Goal: Check status: Check status

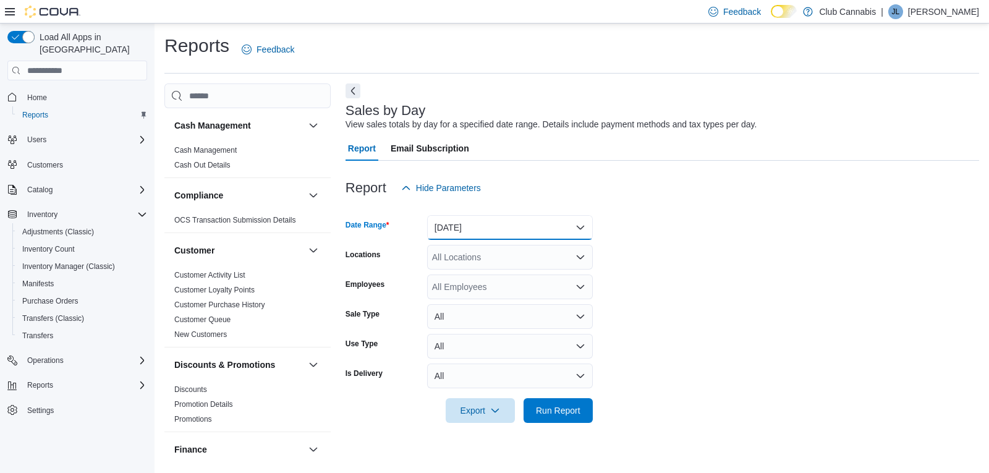
click at [583, 228] on button "[DATE]" at bounding box center [510, 227] width 166 height 25
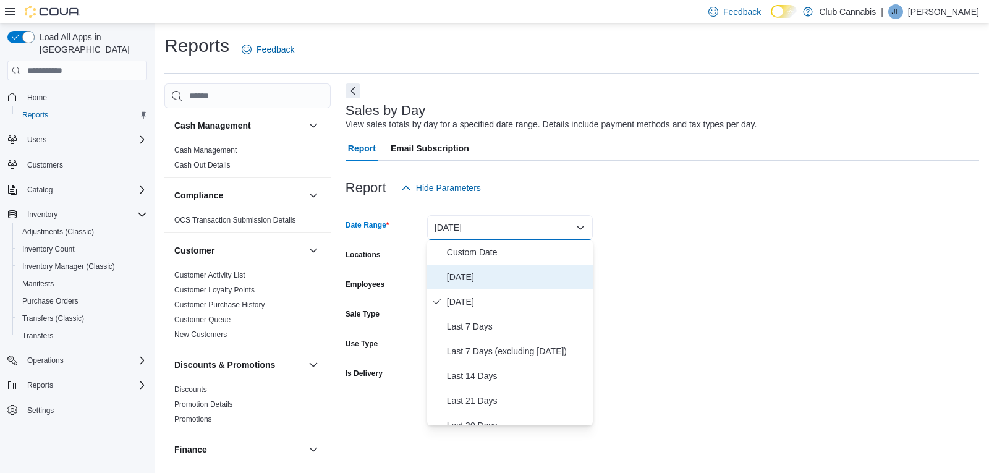
click at [458, 272] on span "Today" at bounding box center [517, 277] width 141 height 15
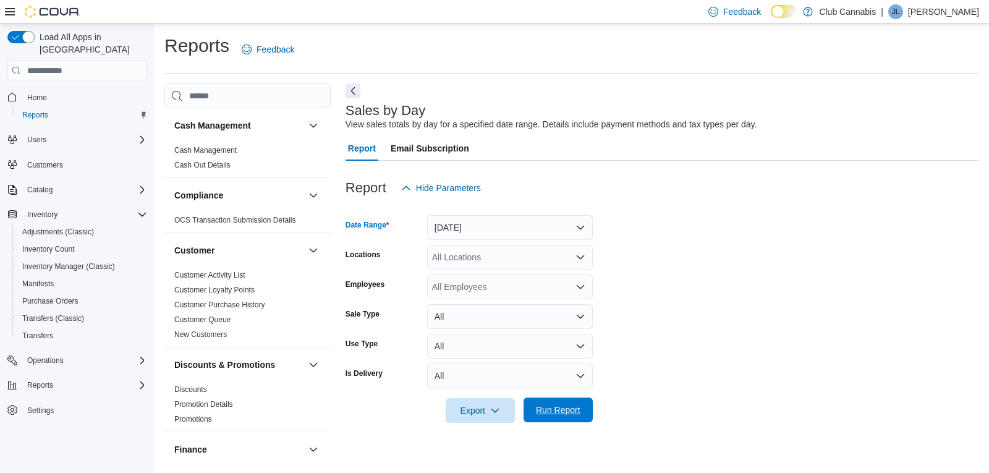
click at [557, 413] on span "Run Report" at bounding box center [558, 410] width 45 height 12
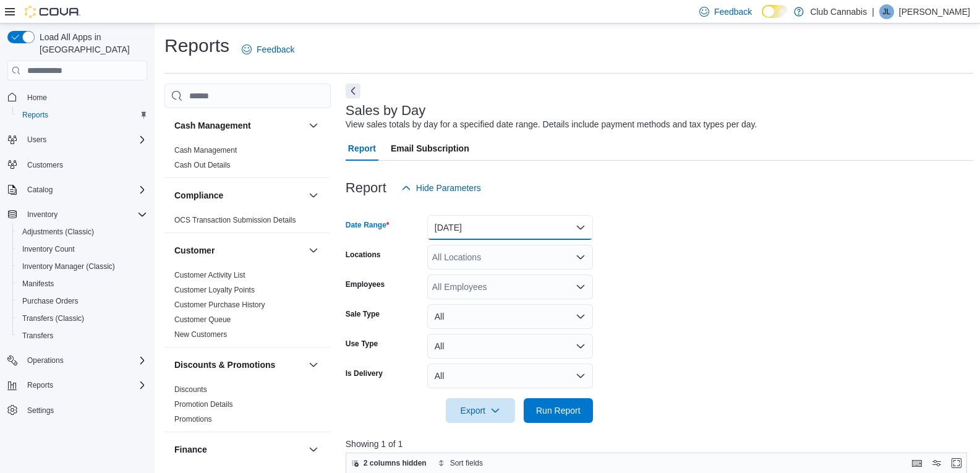
click at [581, 224] on button "Today" at bounding box center [510, 227] width 166 height 25
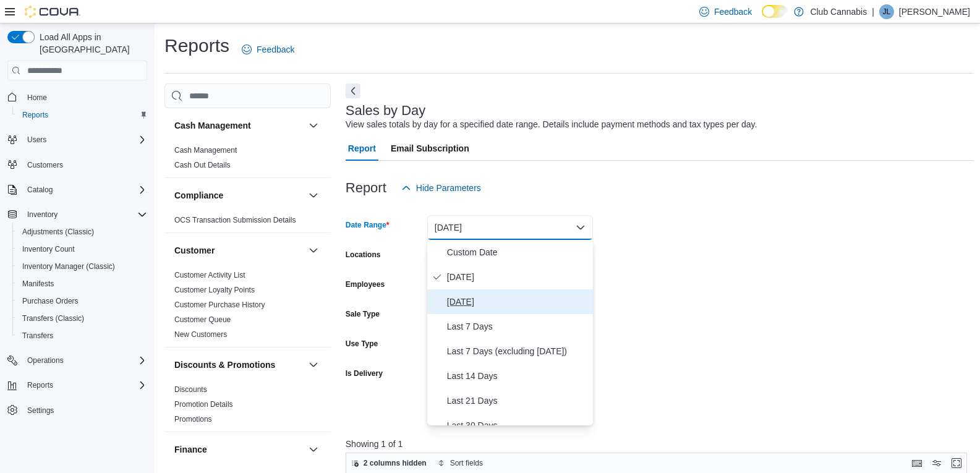
click at [441, 299] on icon "Select listbox" at bounding box center [437, 302] width 10 height 10
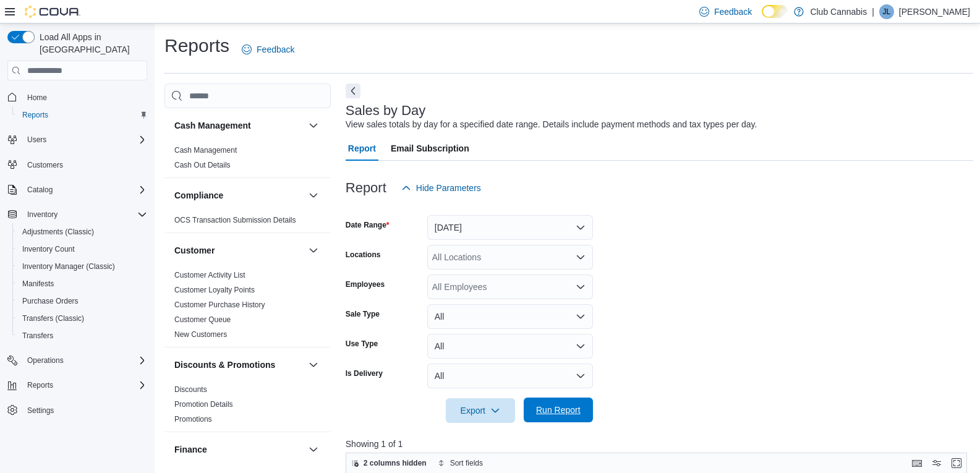
click at [573, 410] on span "Run Report" at bounding box center [558, 410] width 45 height 12
click at [583, 231] on button "[DATE]" at bounding box center [510, 227] width 166 height 25
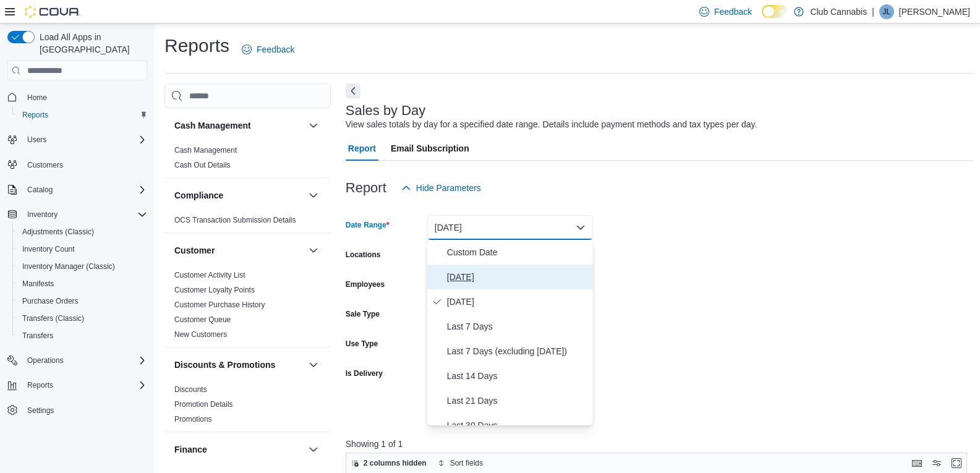
click at [454, 272] on span "Today" at bounding box center [517, 277] width 141 height 15
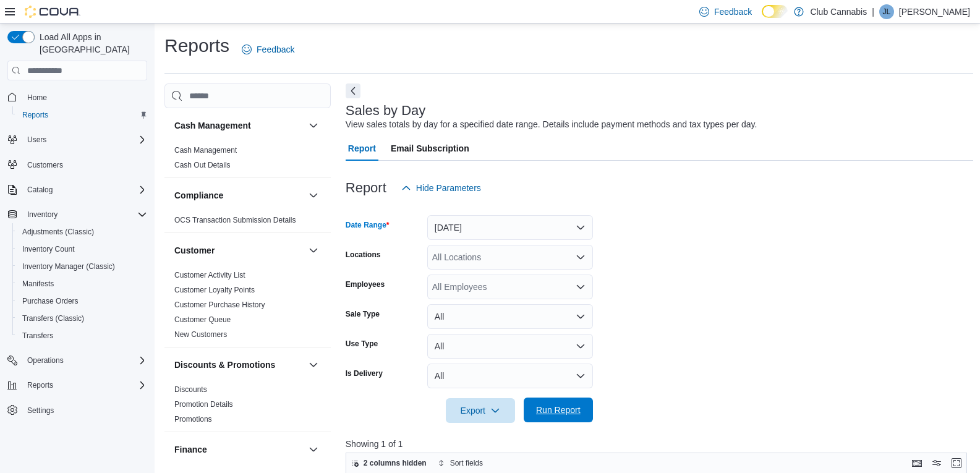
click at [552, 411] on span "Run Report" at bounding box center [558, 410] width 45 height 12
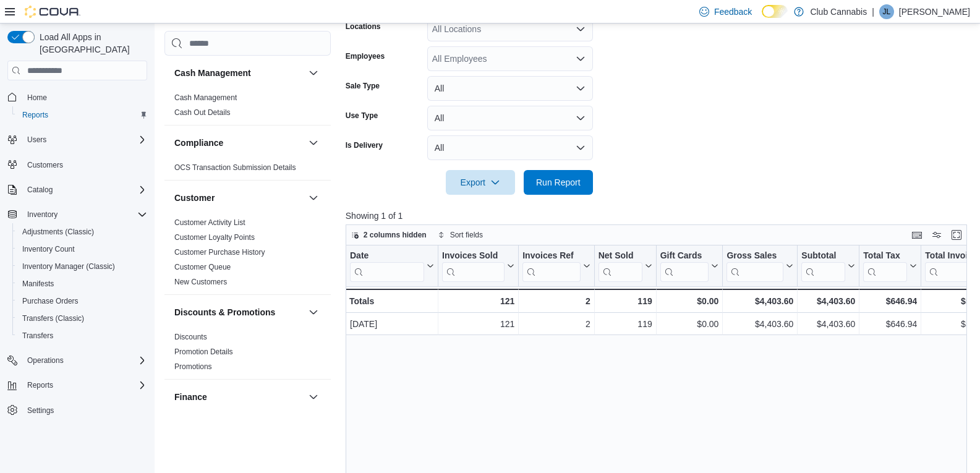
scroll to position [309, 0]
